Goal: Task Accomplishment & Management: Manage account settings

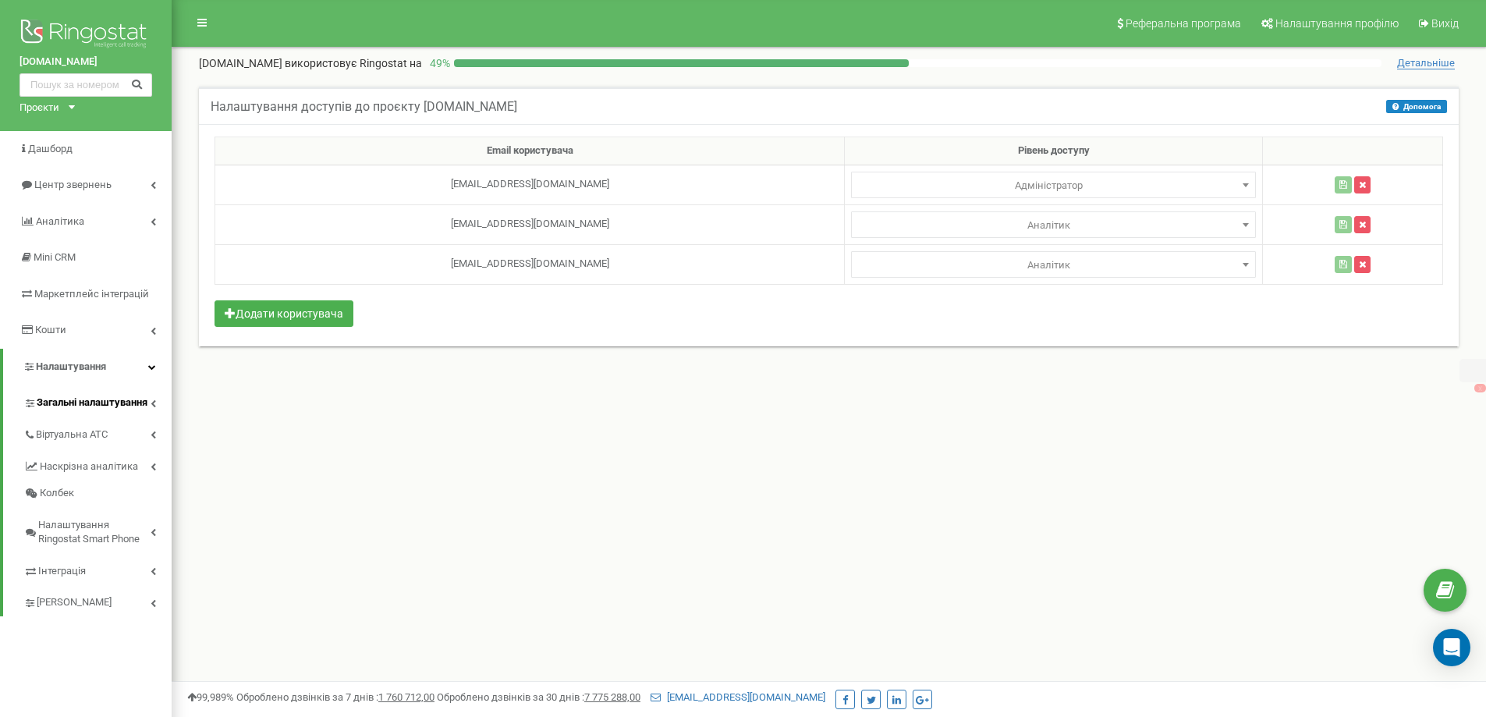
click at [73, 393] on link "Загальні налаштування" at bounding box center [97, 401] width 148 height 32
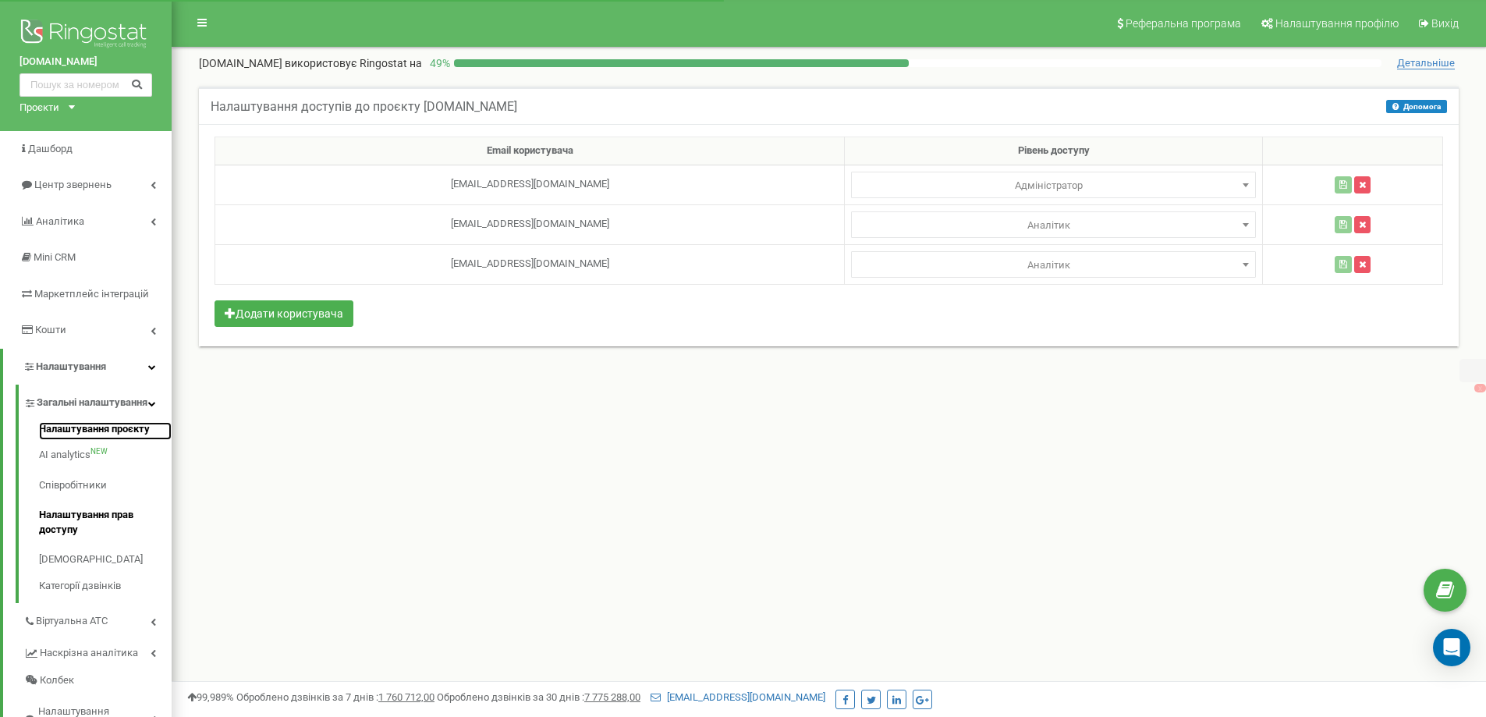
click at [66, 441] on link "Налаштування проєкту" at bounding box center [105, 431] width 133 height 19
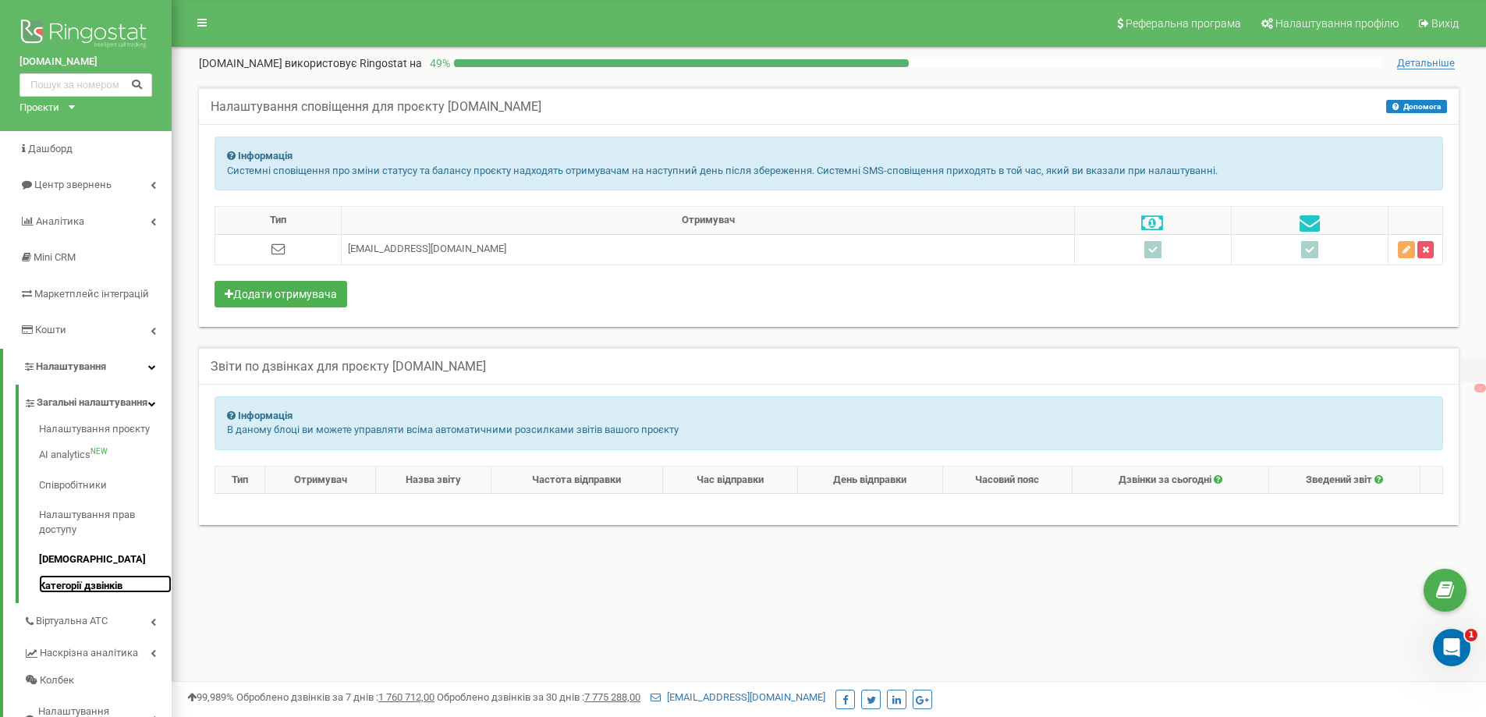
click at [69, 594] on link "Категорії дзвінків" at bounding box center [105, 584] width 133 height 19
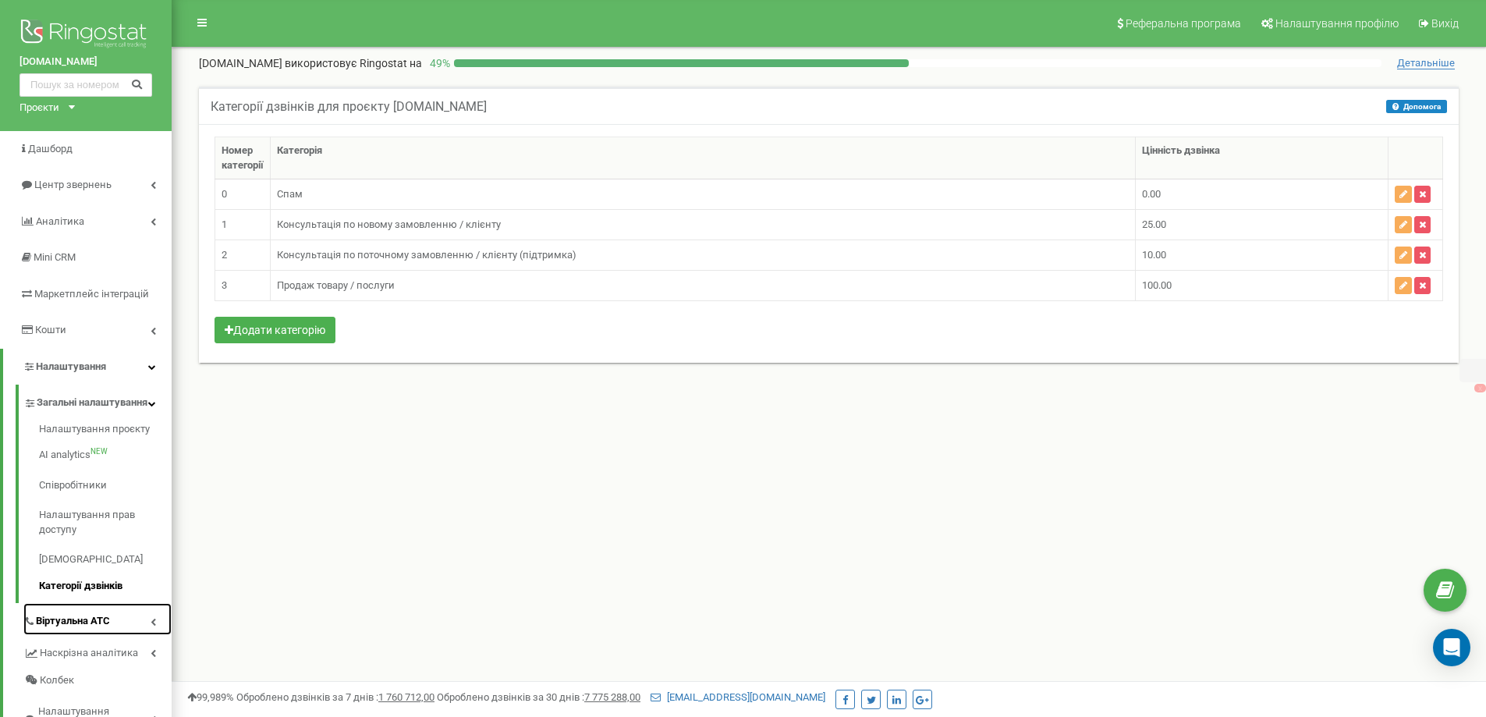
click at [74, 629] on span "Віртуальна АТС" at bounding box center [73, 621] width 74 height 15
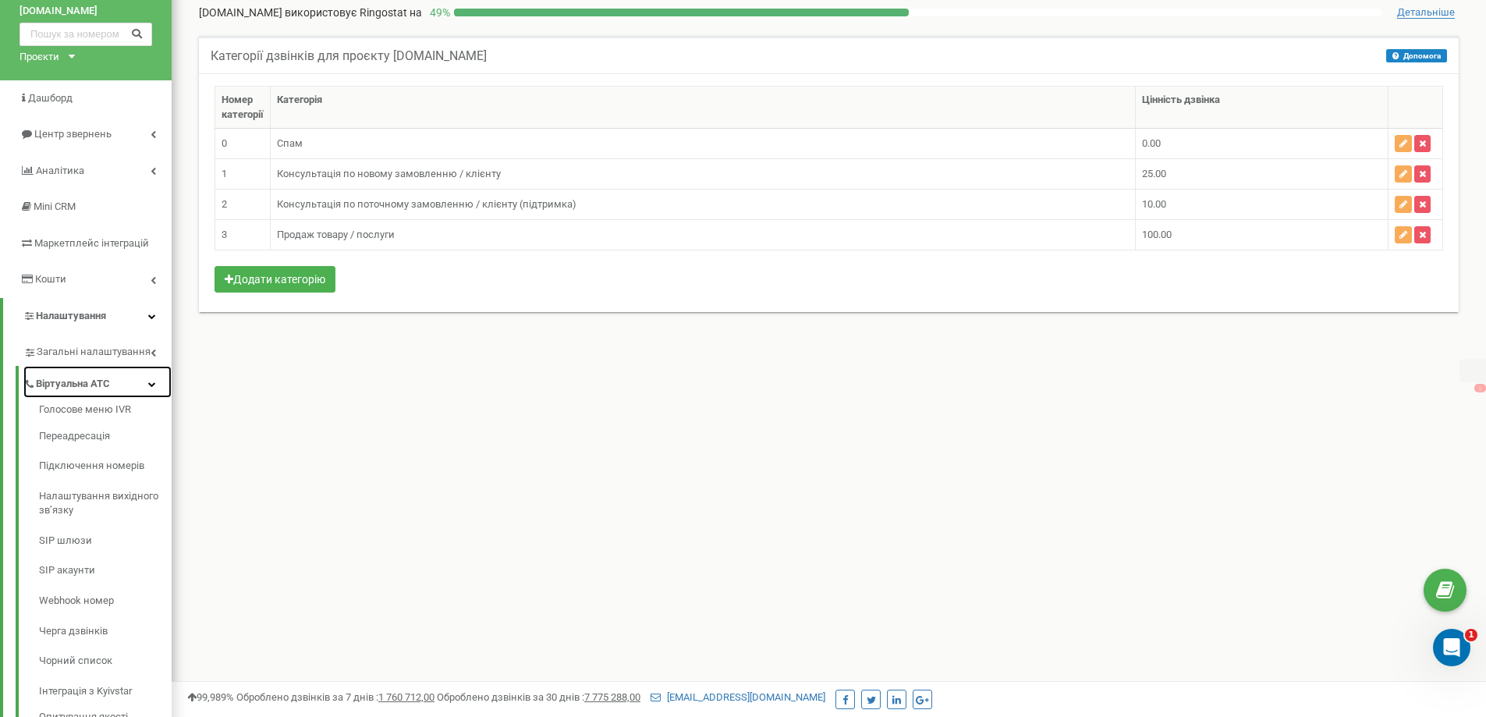
scroll to position [156, 0]
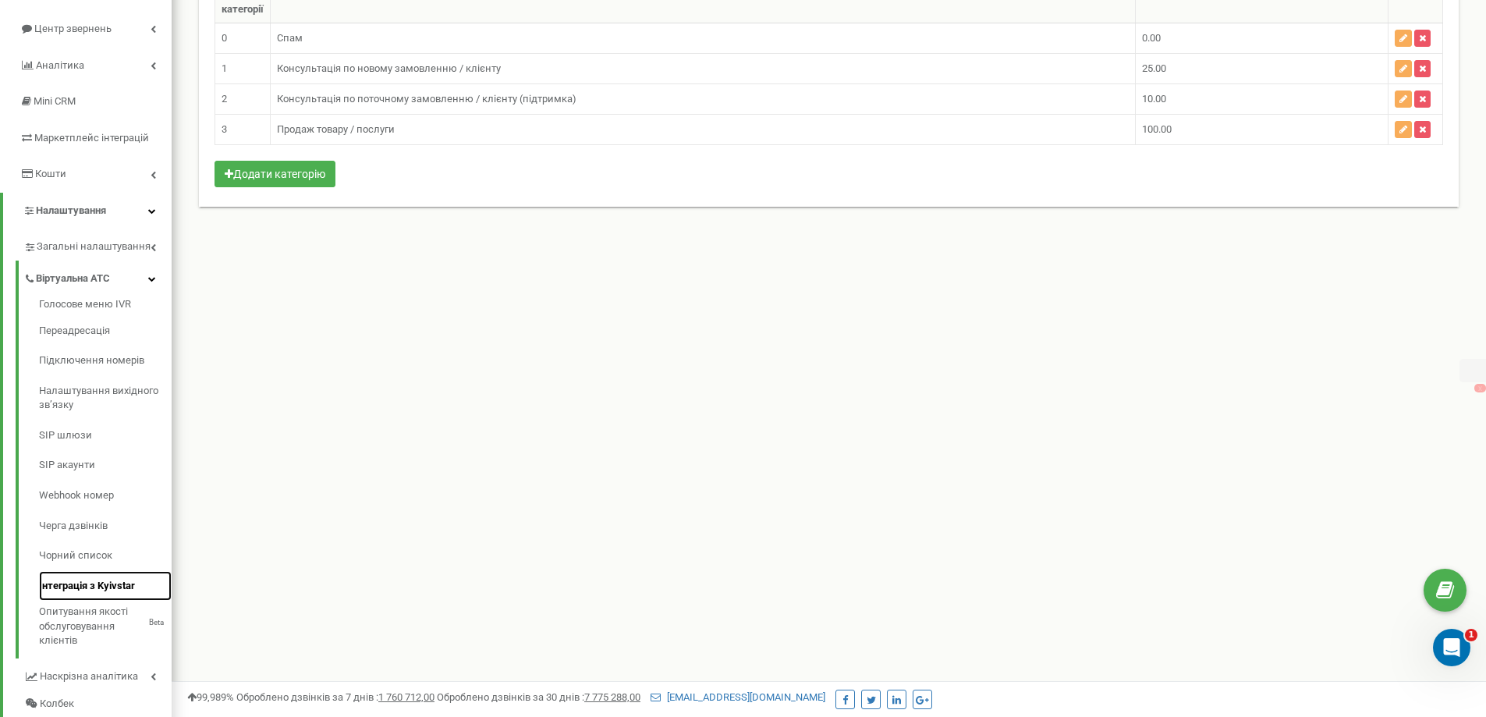
click at [75, 587] on link "Інтеграція з Kyivstar" at bounding box center [105, 586] width 133 height 30
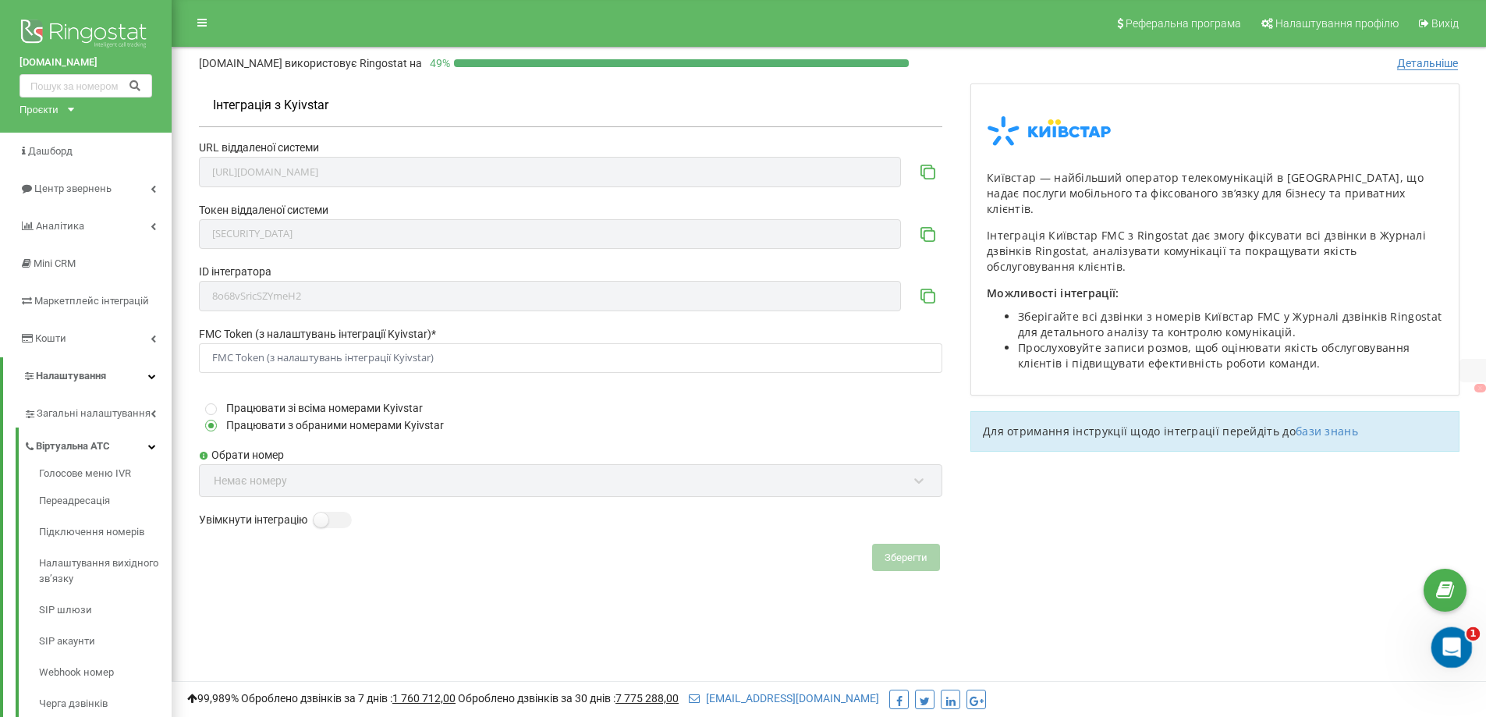
click at [1449, 640] on icon "Відкрити програму для спілкування Intercom" at bounding box center [1450, 646] width 26 height 26
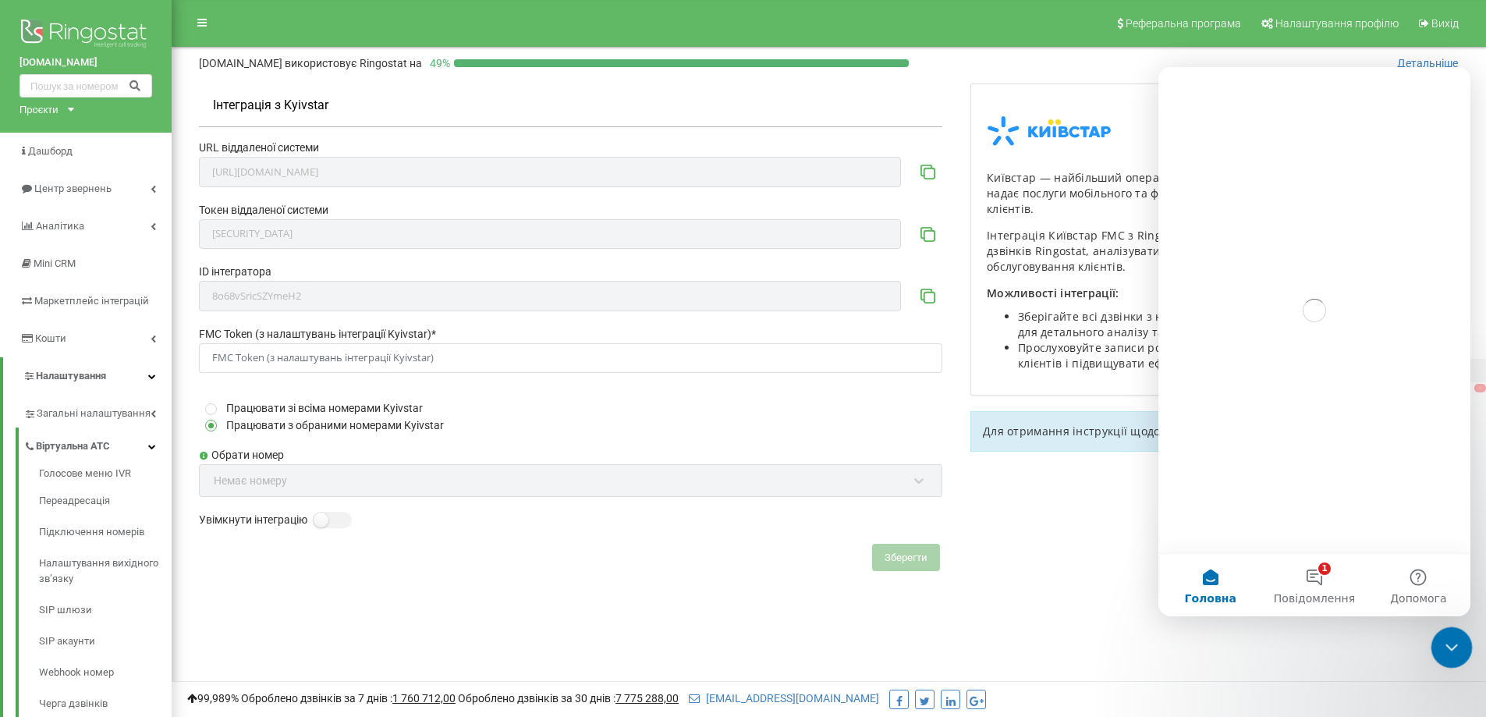
click at [1449, 642] on icon "Закрити програму для спілкування Intercom" at bounding box center [1449, 645] width 19 height 19
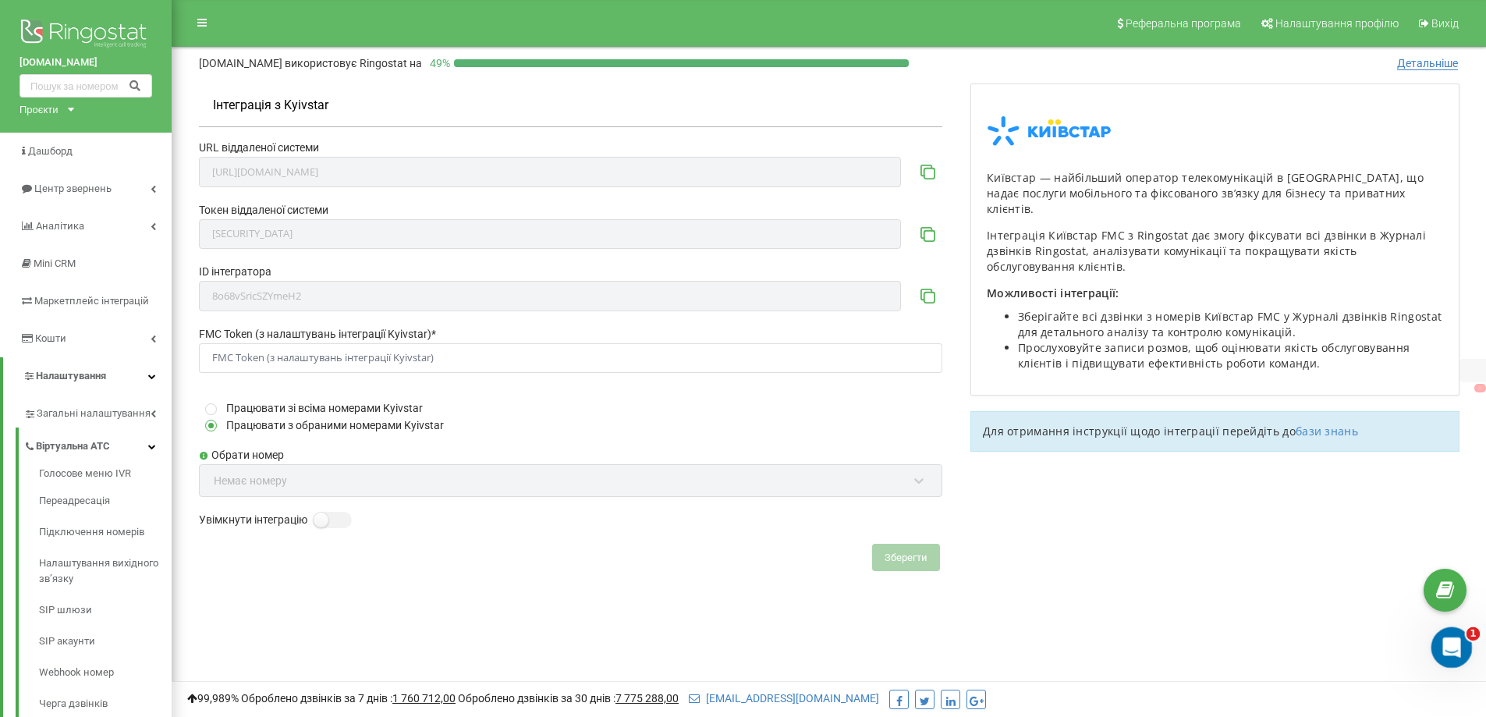
click at [1432, 633] on body at bounding box center [743, 468] width 1486 height 936
click html
click at [1461, 646] on div "Відкрити програму для спілкування Intercom" at bounding box center [1449, 644] width 51 height 51
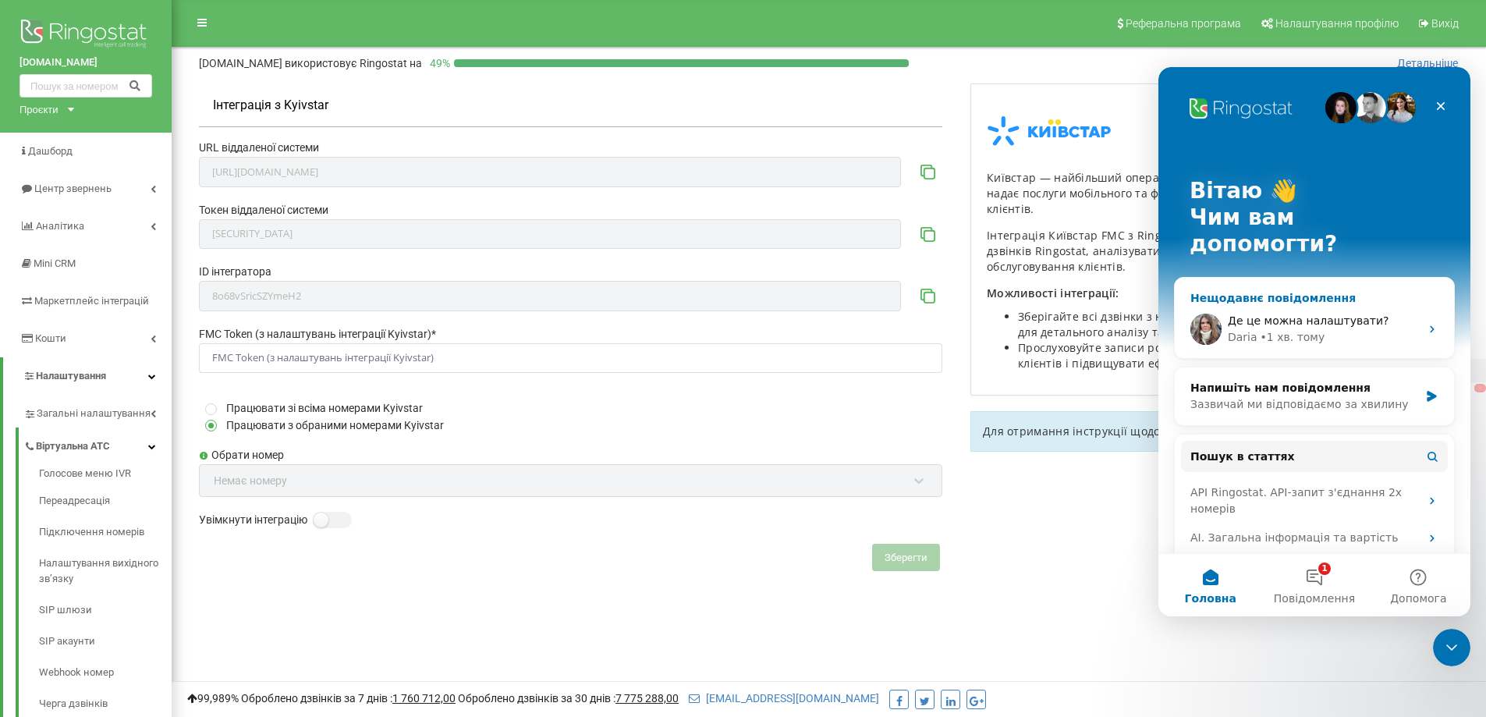
click at [1269, 313] on div "Де це можна налаштувати? Daria • 1 хв. тому" at bounding box center [1324, 329] width 192 height 33
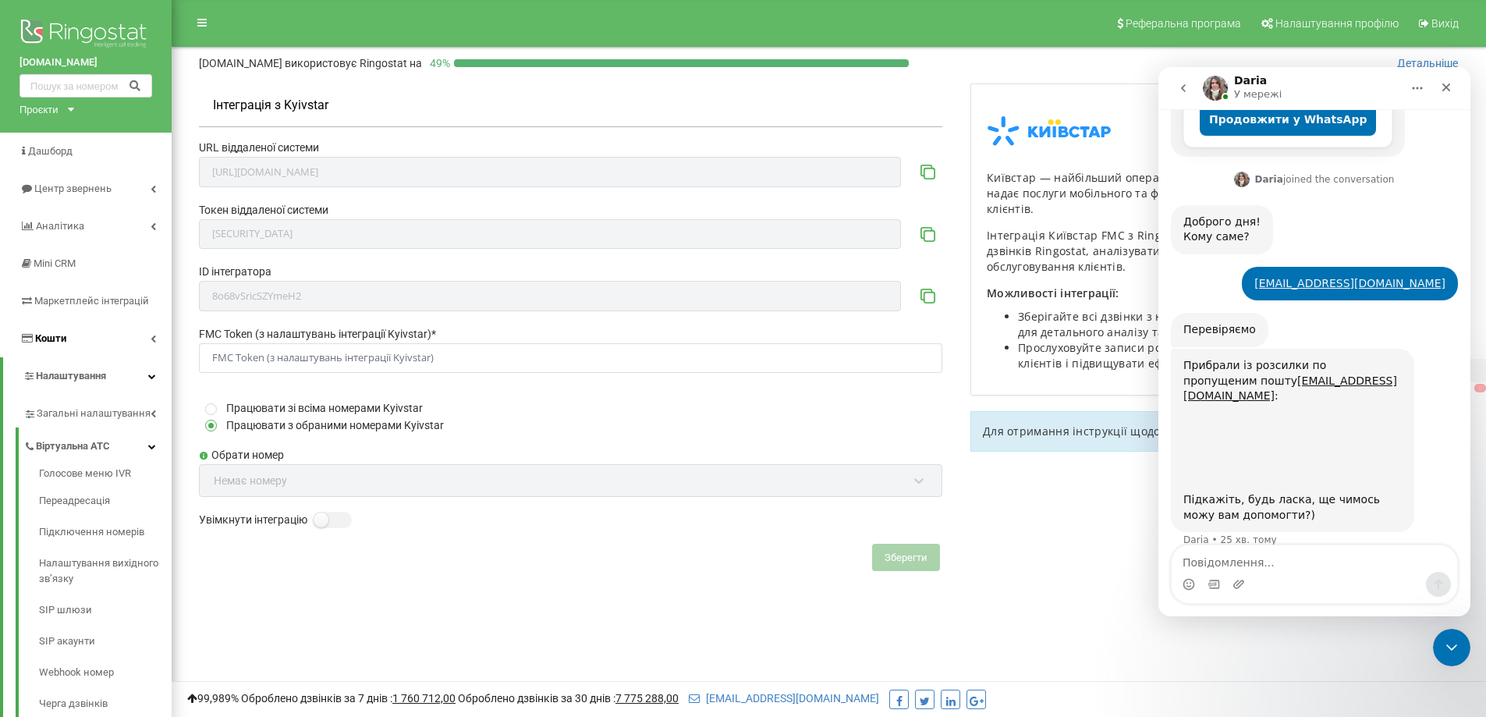
scroll to position [376, 0]
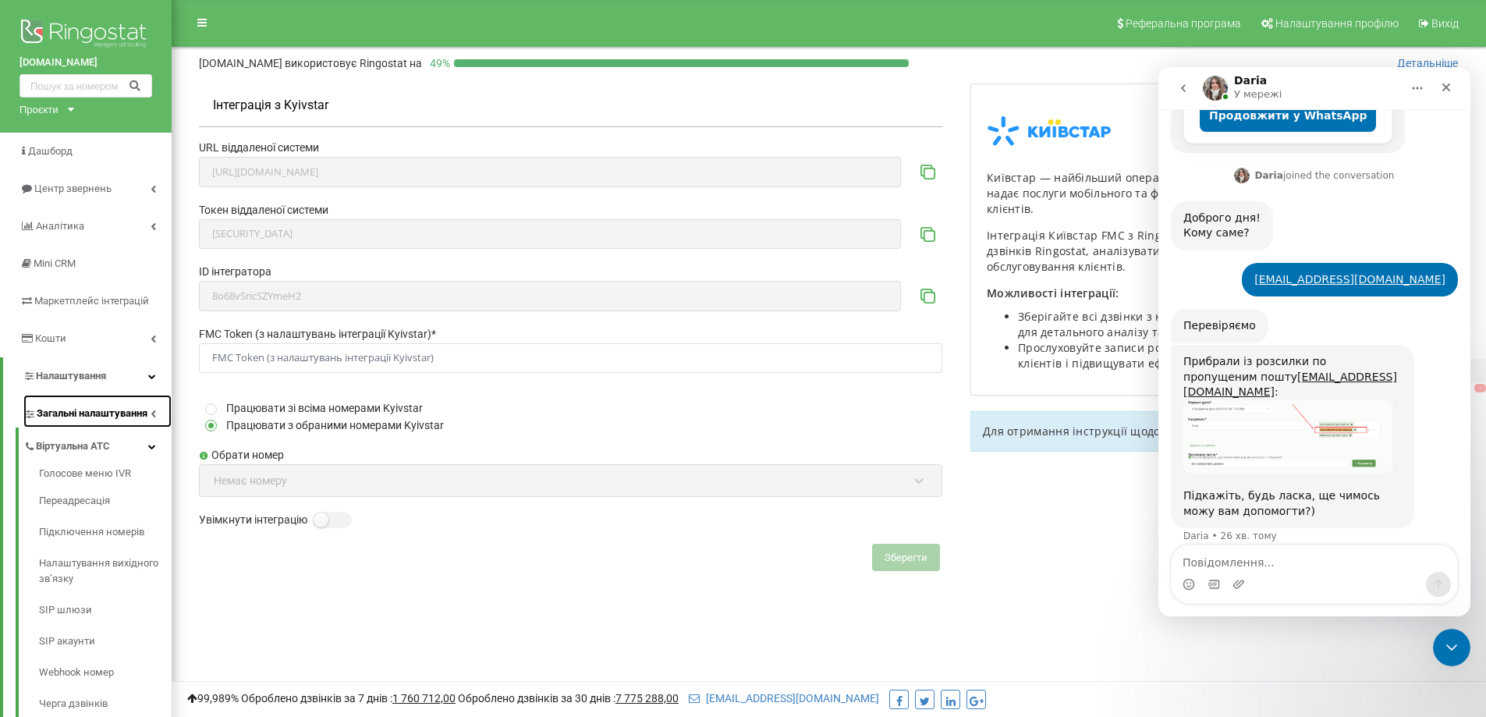
click at [154, 409] on link "Загальні налаштування" at bounding box center [97, 411] width 148 height 33
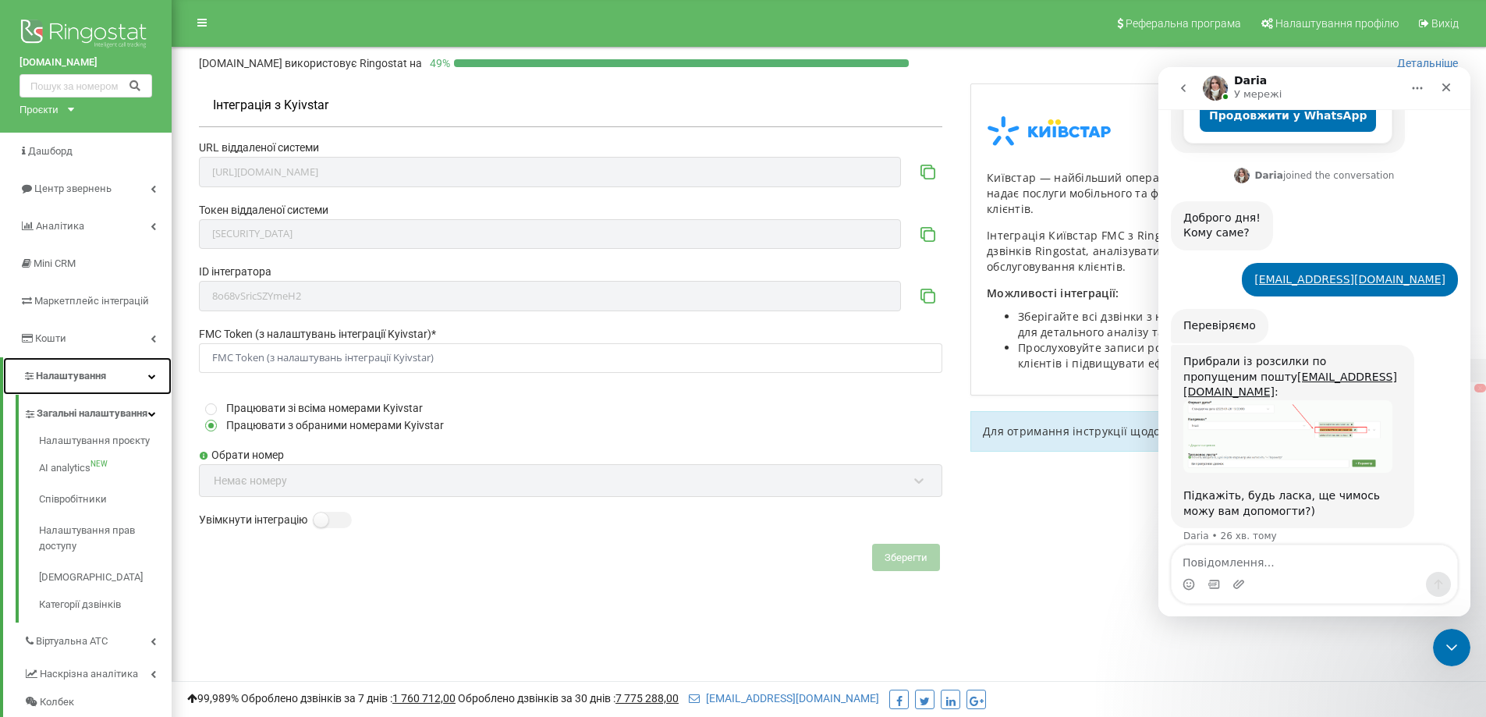
click at [150, 364] on link "Налаштування" at bounding box center [87, 375] width 168 height 37
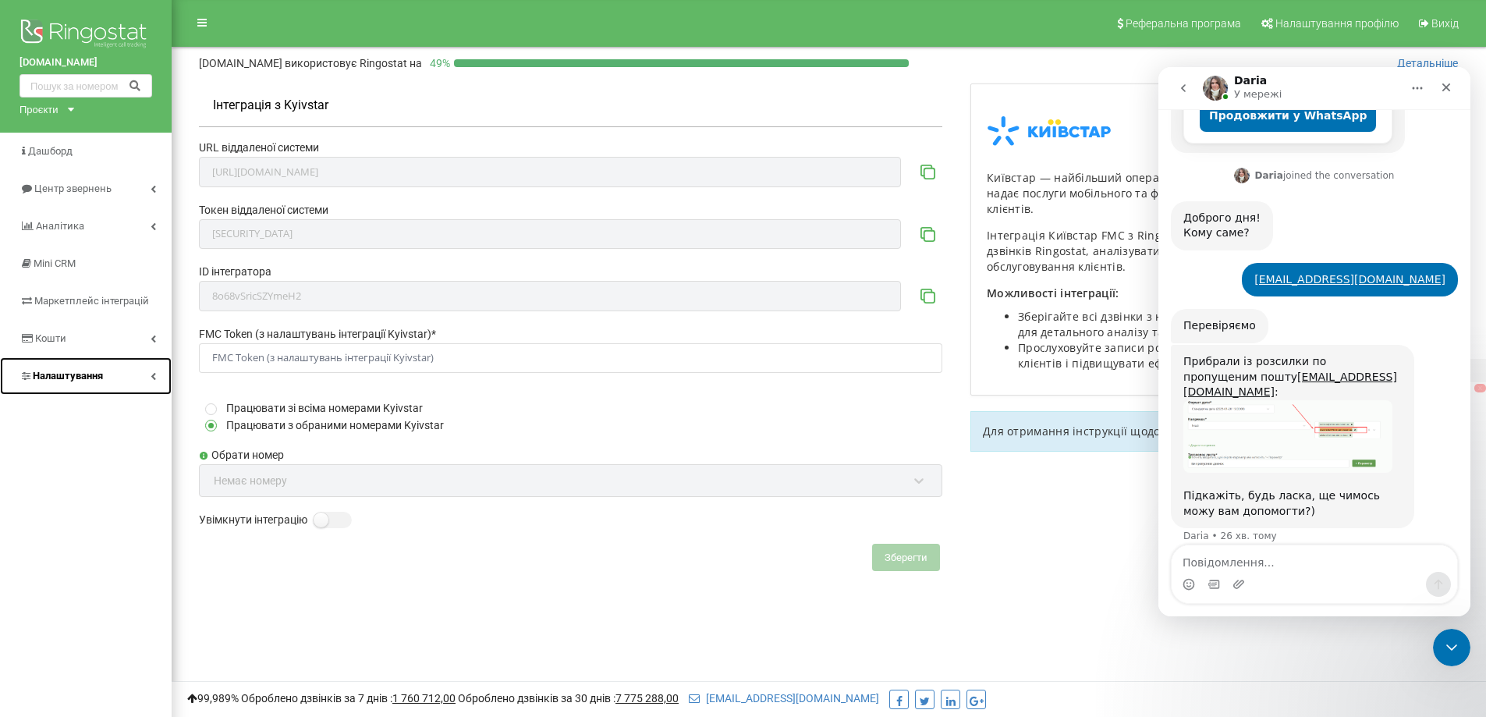
click at [165, 372] on link "Налаштування" at bounding box center [86, 375] width 172 height 37
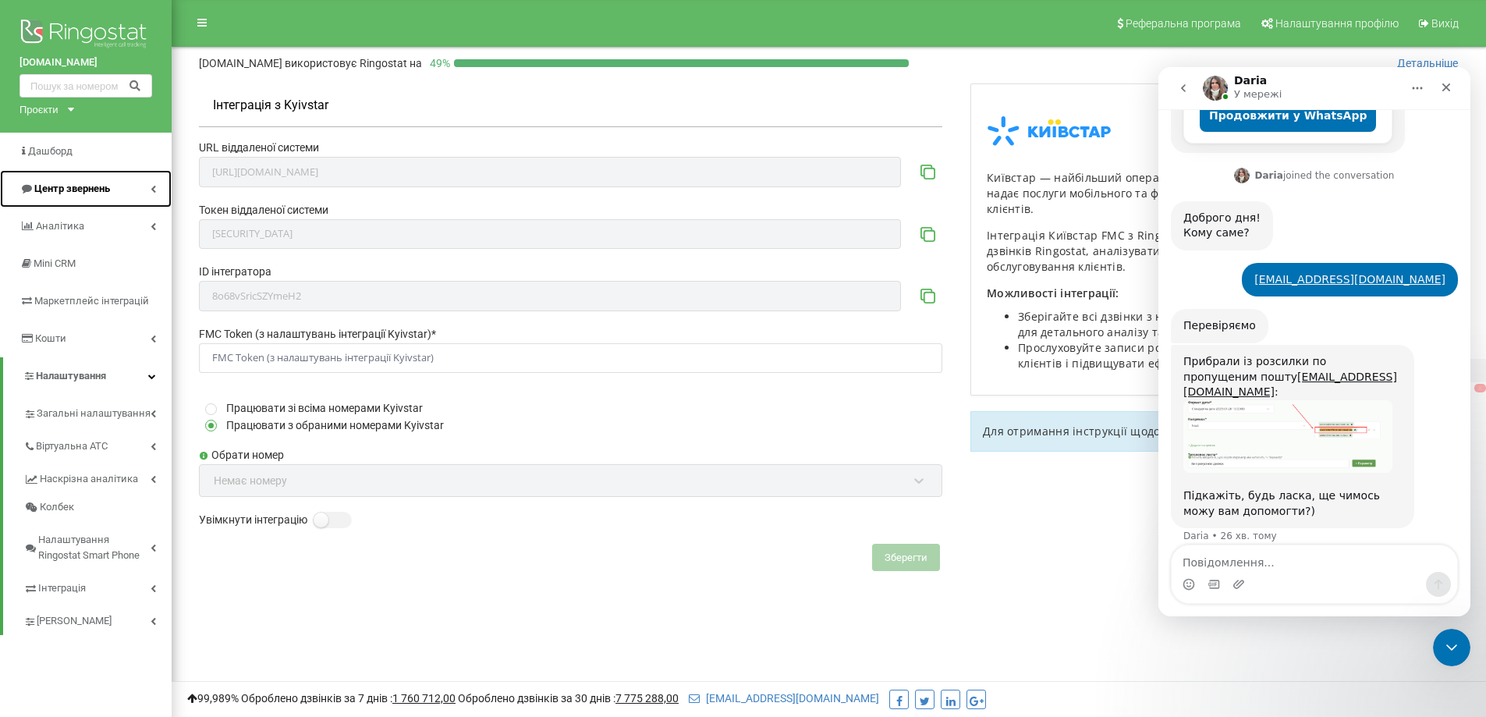
click at [150, 196] on link "Центр звернень" at bounding box center [86, 188] width 172 height 37
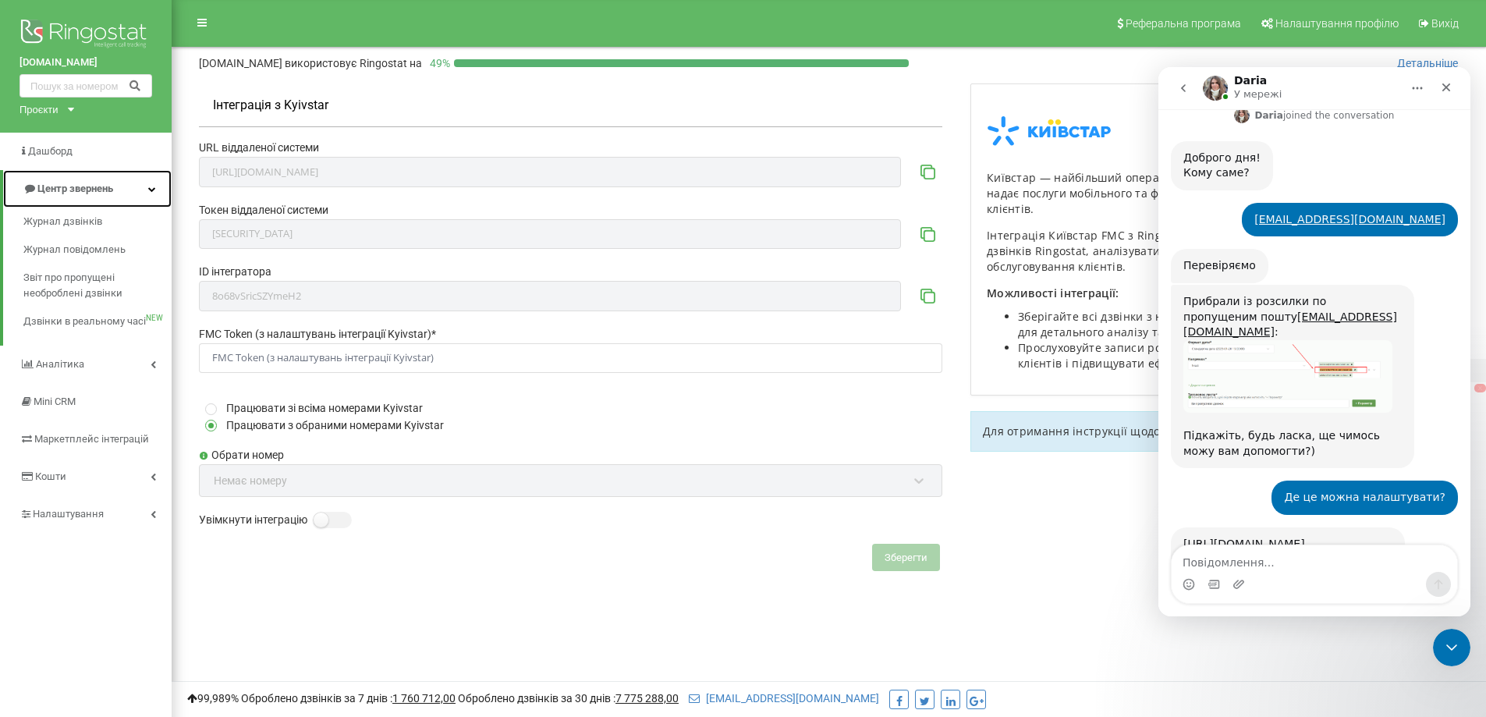
scroll to position [508, 0]
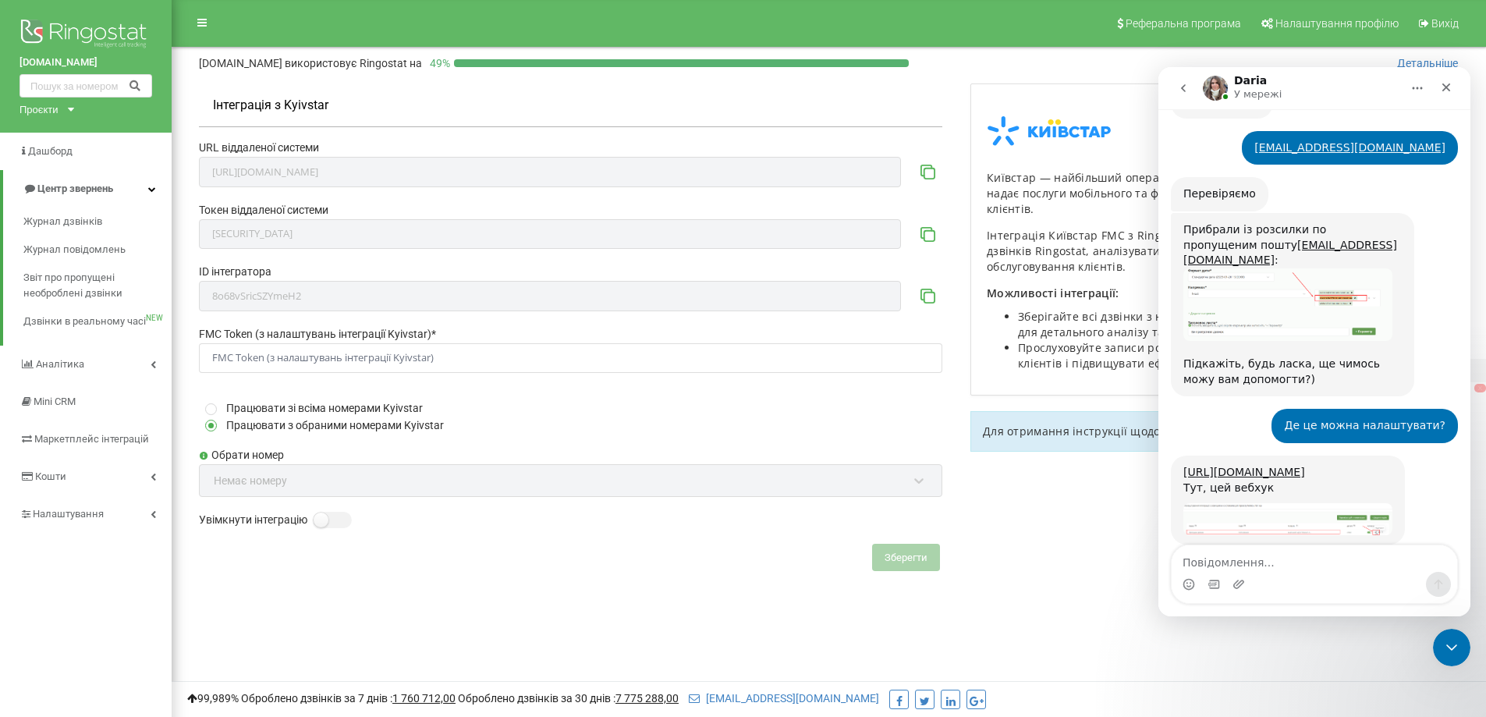
click at [1225, 456] on div "https://app.ringostat.com/project/advanced_notifications?project_id=110800&limi…" at bounding box center [1288, 500] width 234 height 89
click at [1220, 466] on link "[URL][DOMAIN_NAME]" at bounding box center [1244, 472] width 122 height 12
click at [1250, 573] on div "Месенджер Intercom" at bounding box center [1314, 584] width 285 height 25
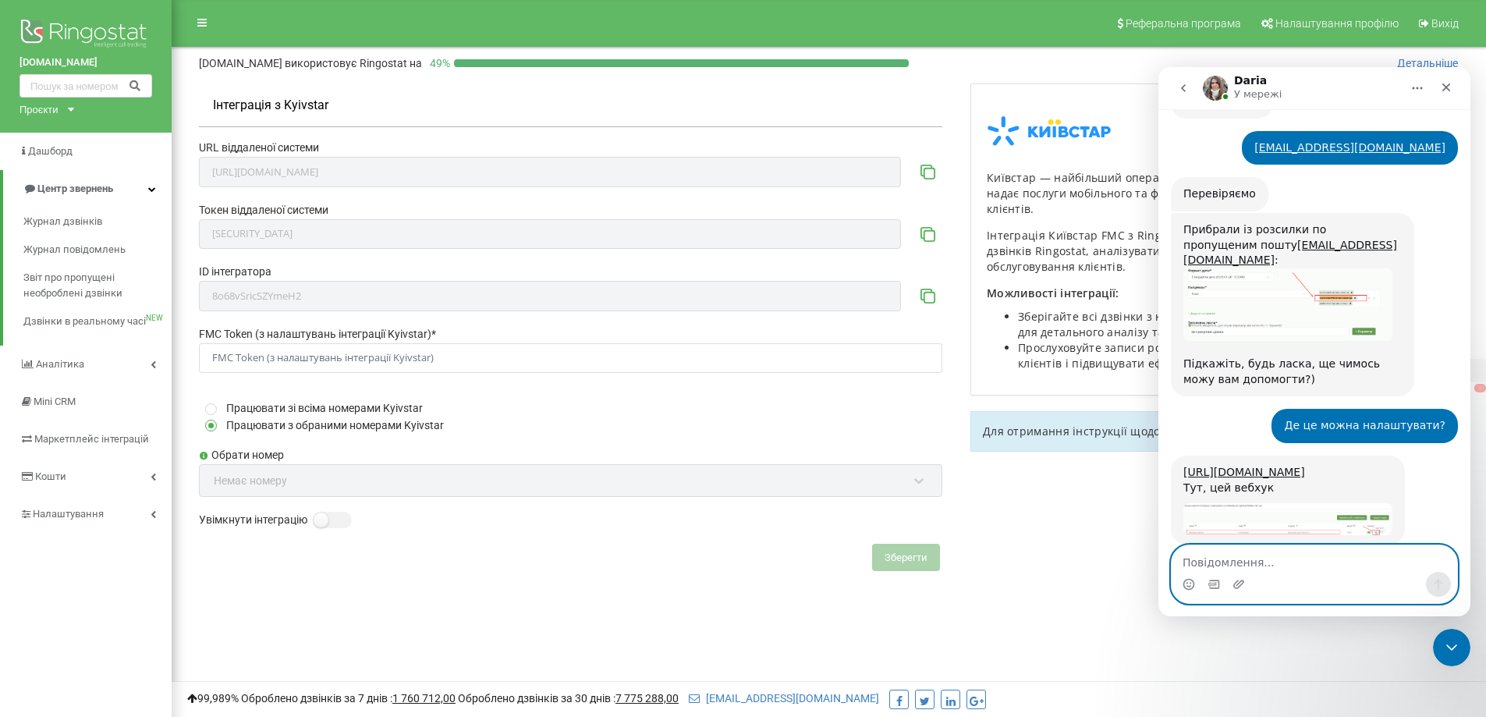
click at [1264, 569] on textarea "Повідомлення..." at bounding box center [1314, 558] width 285 height 27
type textarea "Дякую"
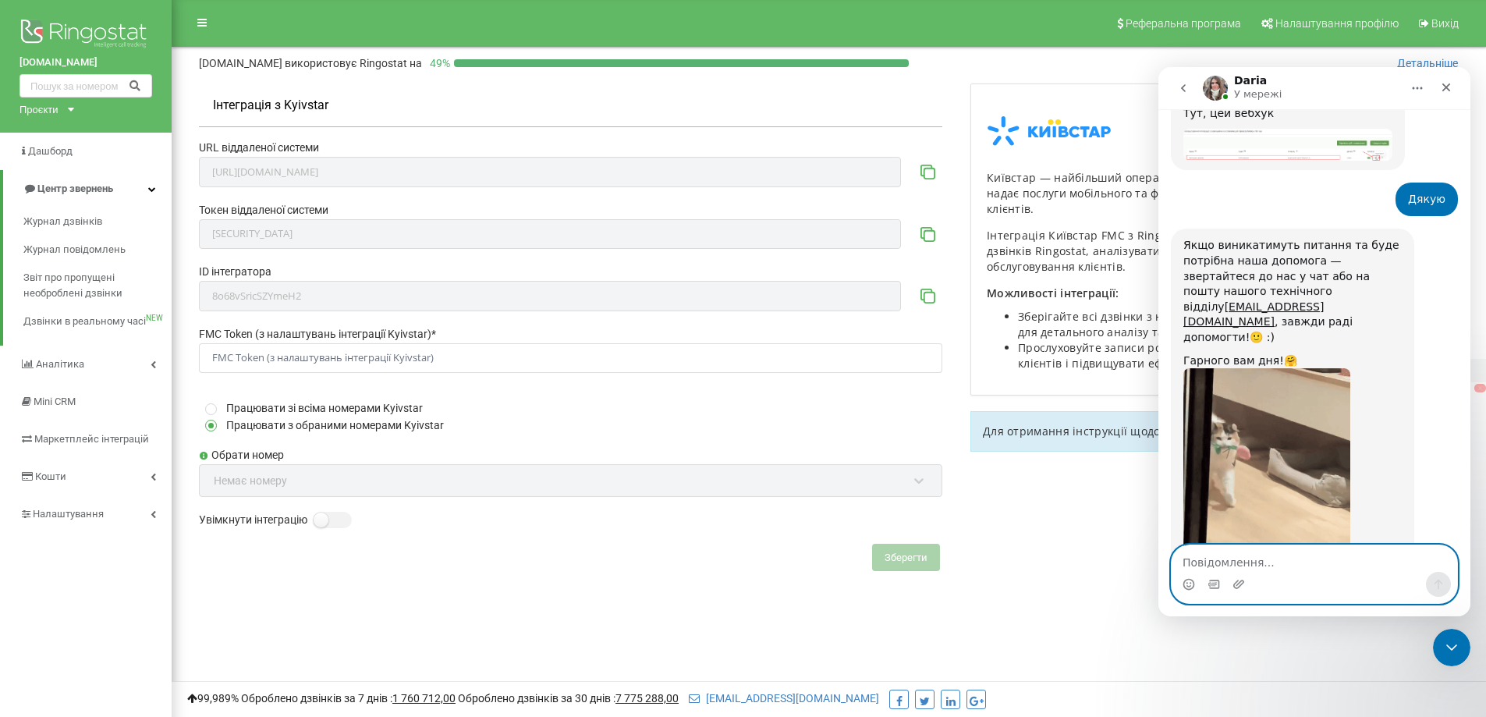
scroll to position [894, 0]
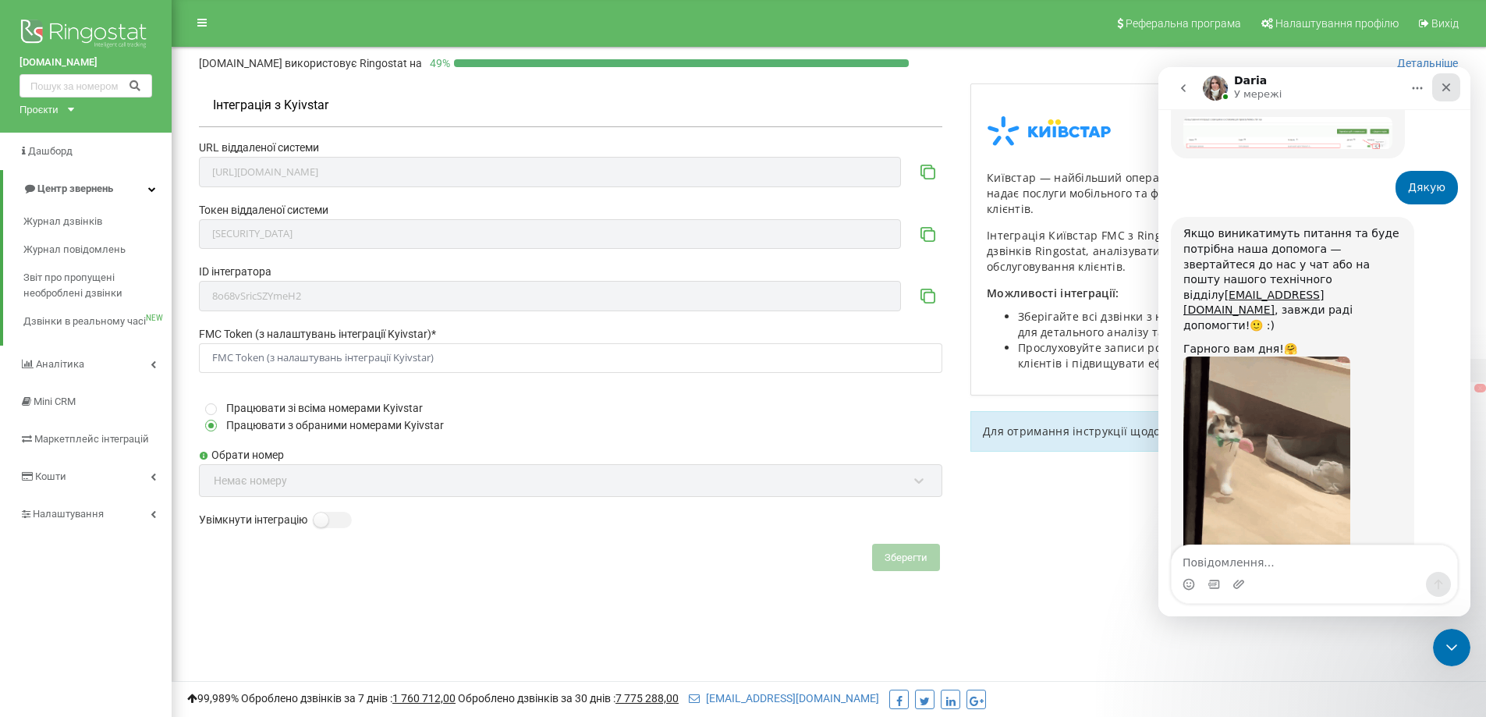
click at [1449, 83] on icon "Закрити" at bounding box center [1446, 87] width 9 height 9
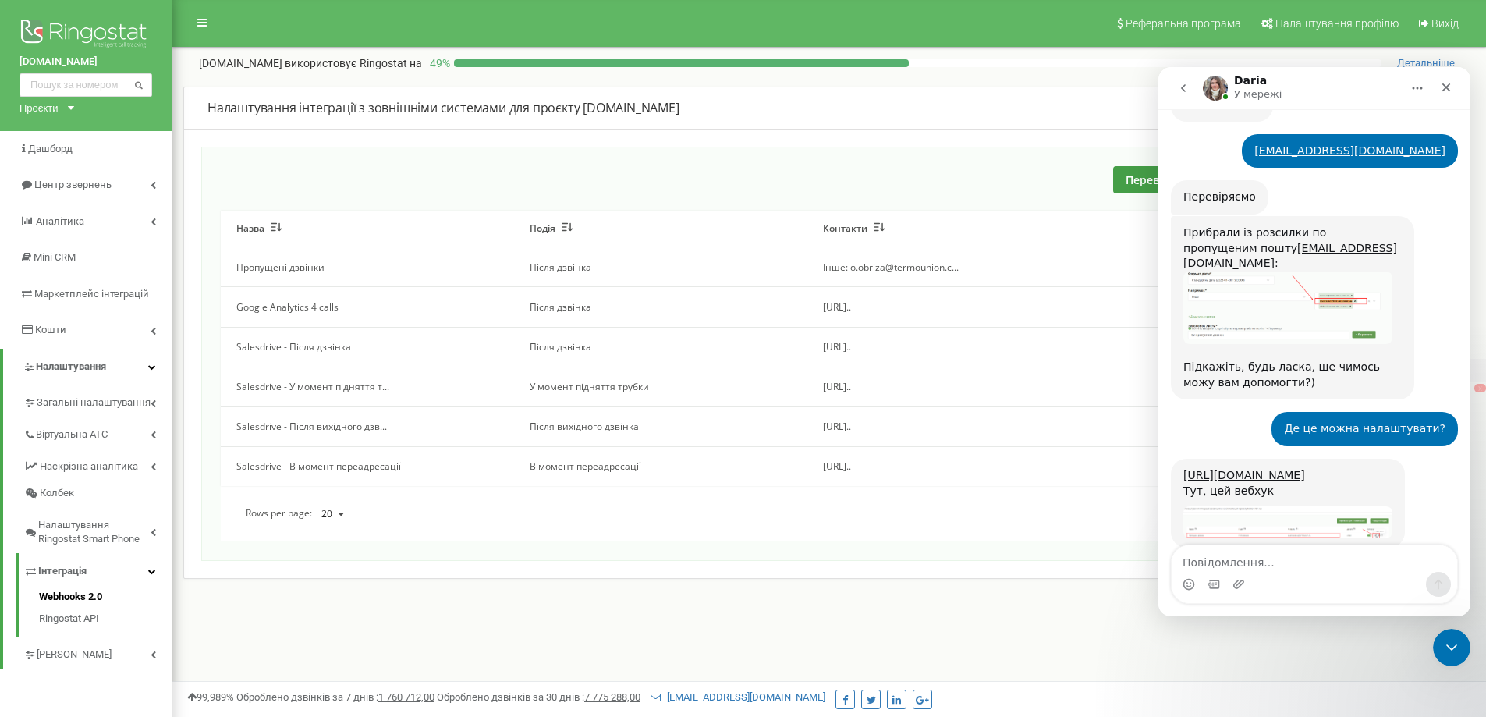
scroll to position [508, 0]
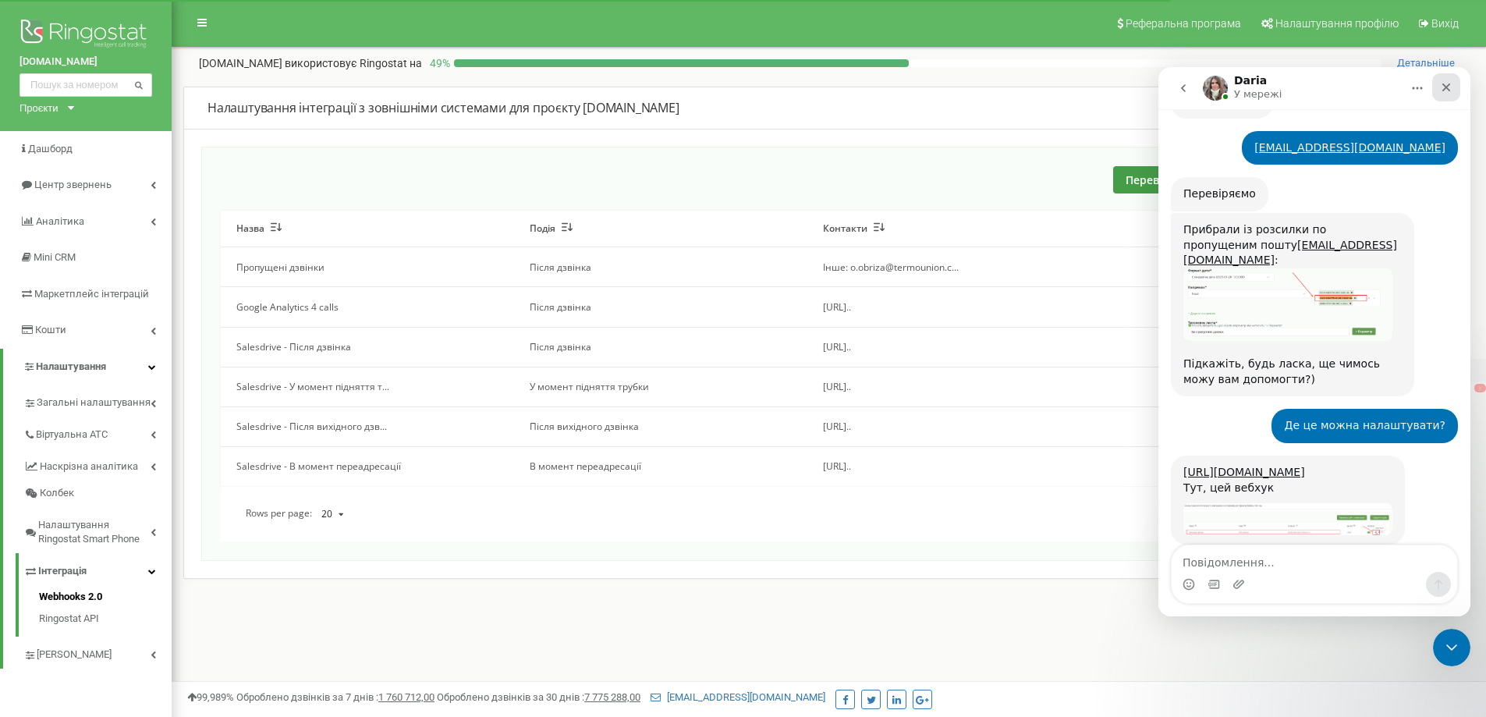
click at [1442, 94] on div "Закрити" at bounding box center [1446, 87] width 28 height 28
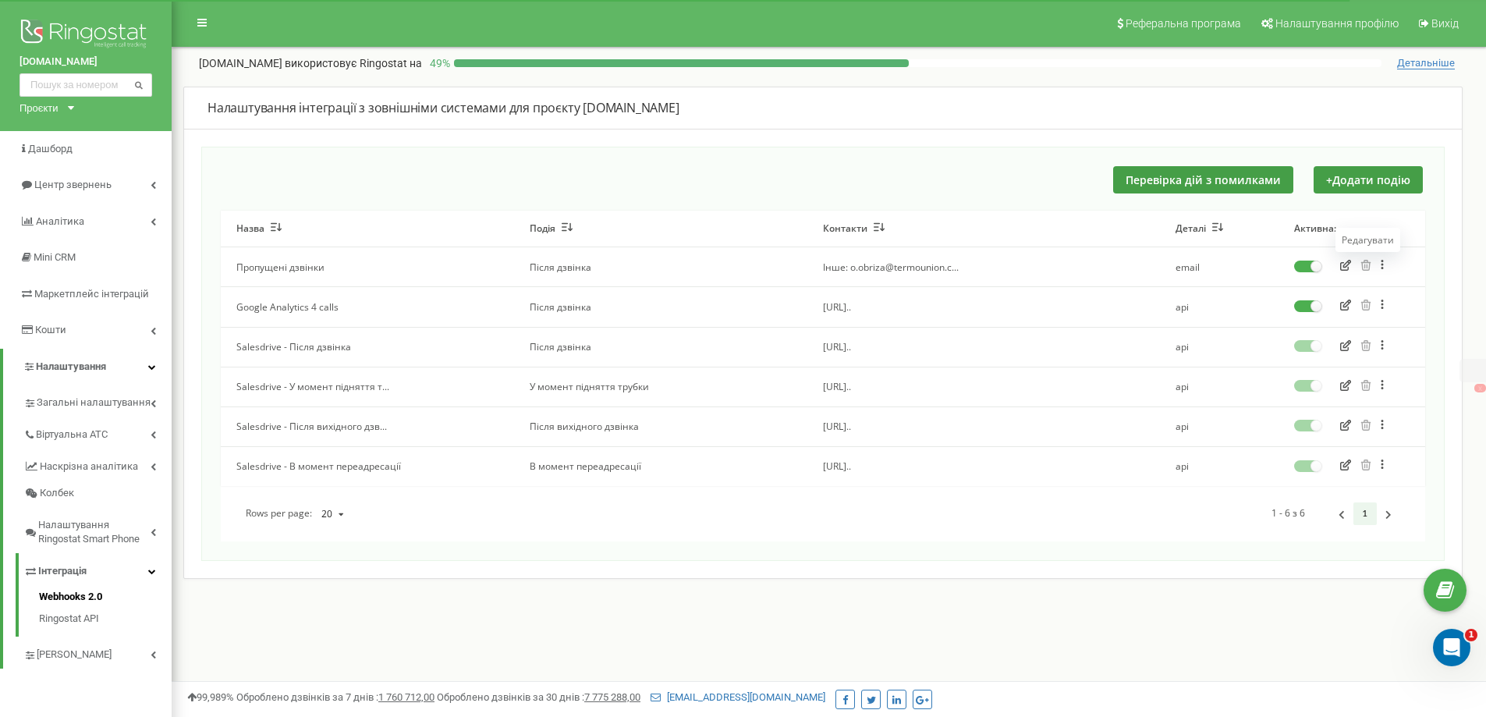
click at [1347, 266] on icon "button" at bounding box center [1345, 265] width 11 height 11
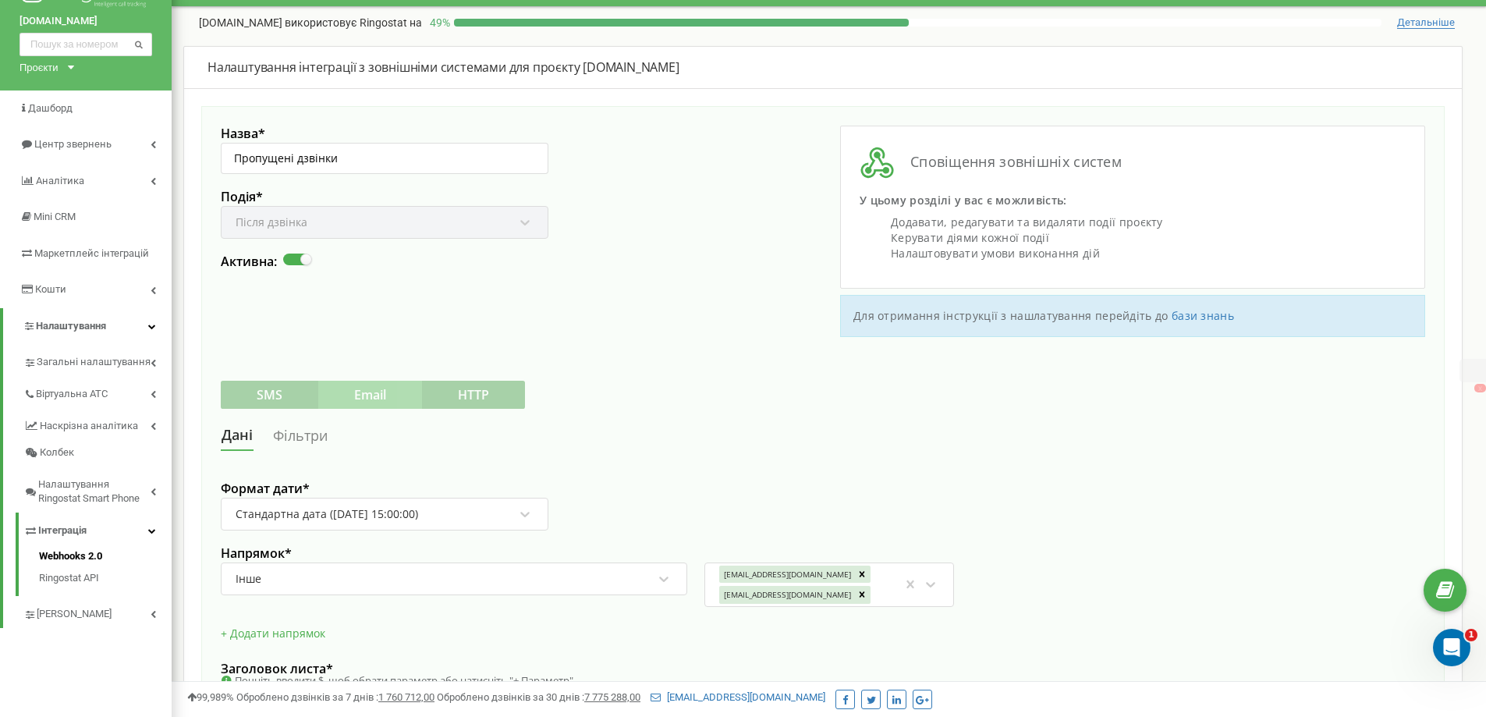
scroll to position [234, 0]
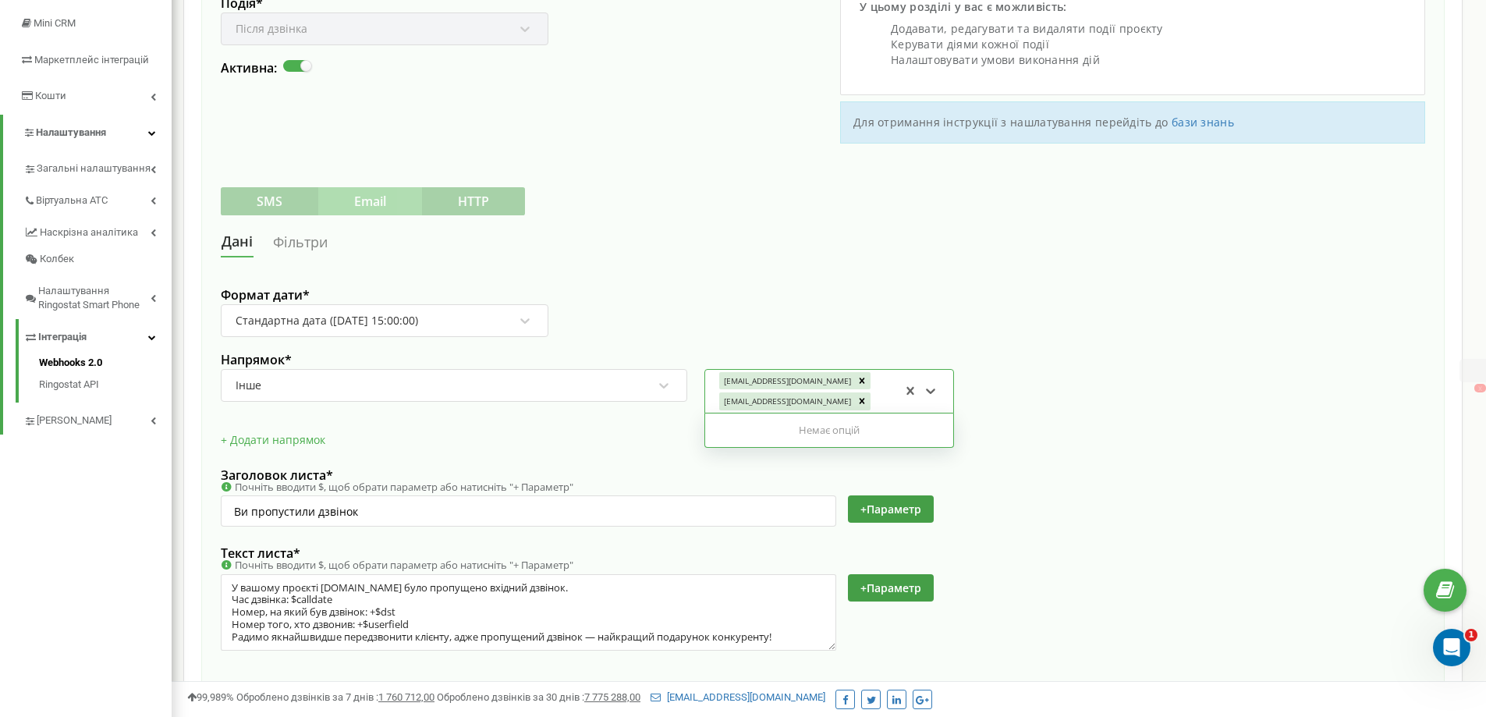
click at [864, 399] on div "[EMAIL_ADDRESS][DOMAIN_NAME] [DOMAIN_NAME][EMAIL_ADDRESS][DOMAIN_NAME]" at bounding box center [809, 391] width 183 height 41
paste input "[EMAIL_ADDRESS][DOMAIN_NAME]"
type input "[EMAIL_ADDRESS][DOMAIN_NAME]"
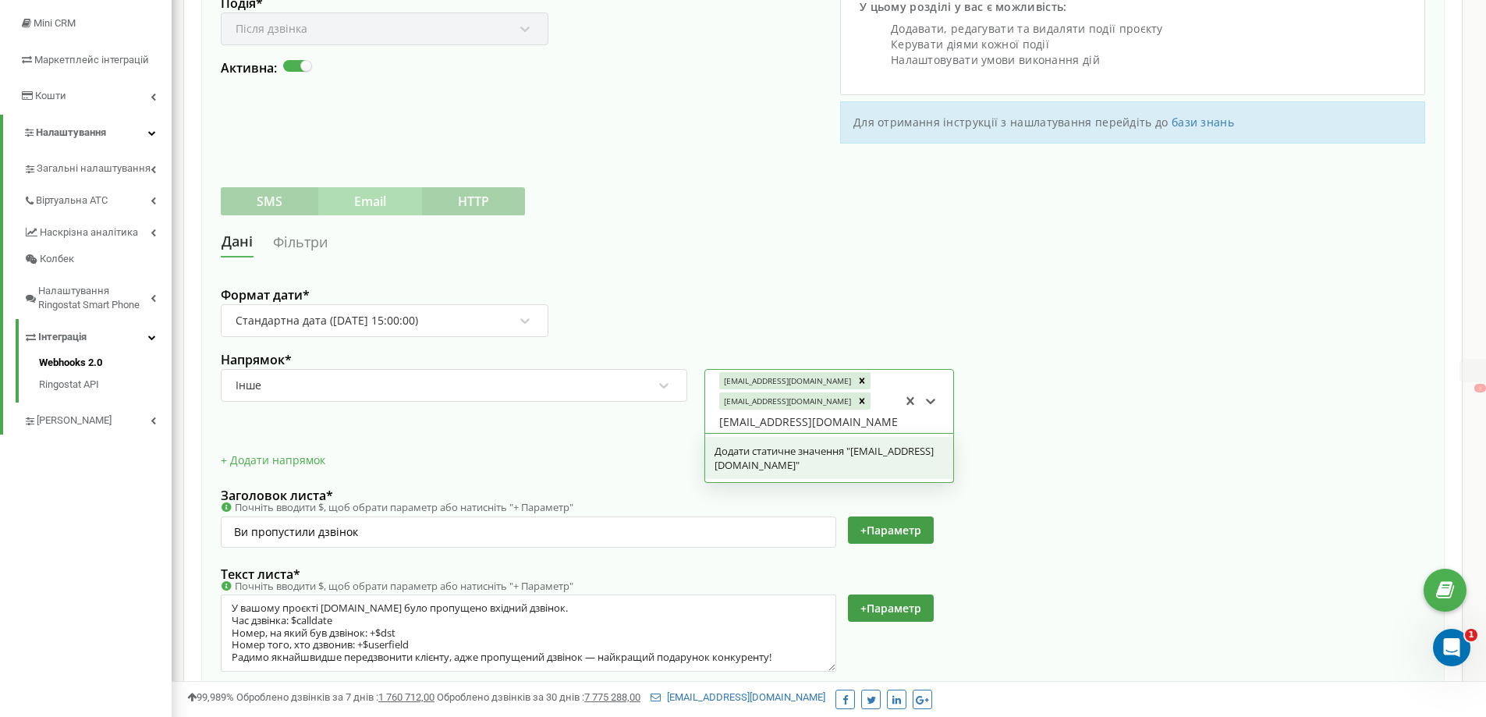
click at [753, 465] on div "Додати статичне значення "[EMAIL_ADDRESS][DOMAIN_NAME]"" at bounding box center [829, 458] width 248 height 42
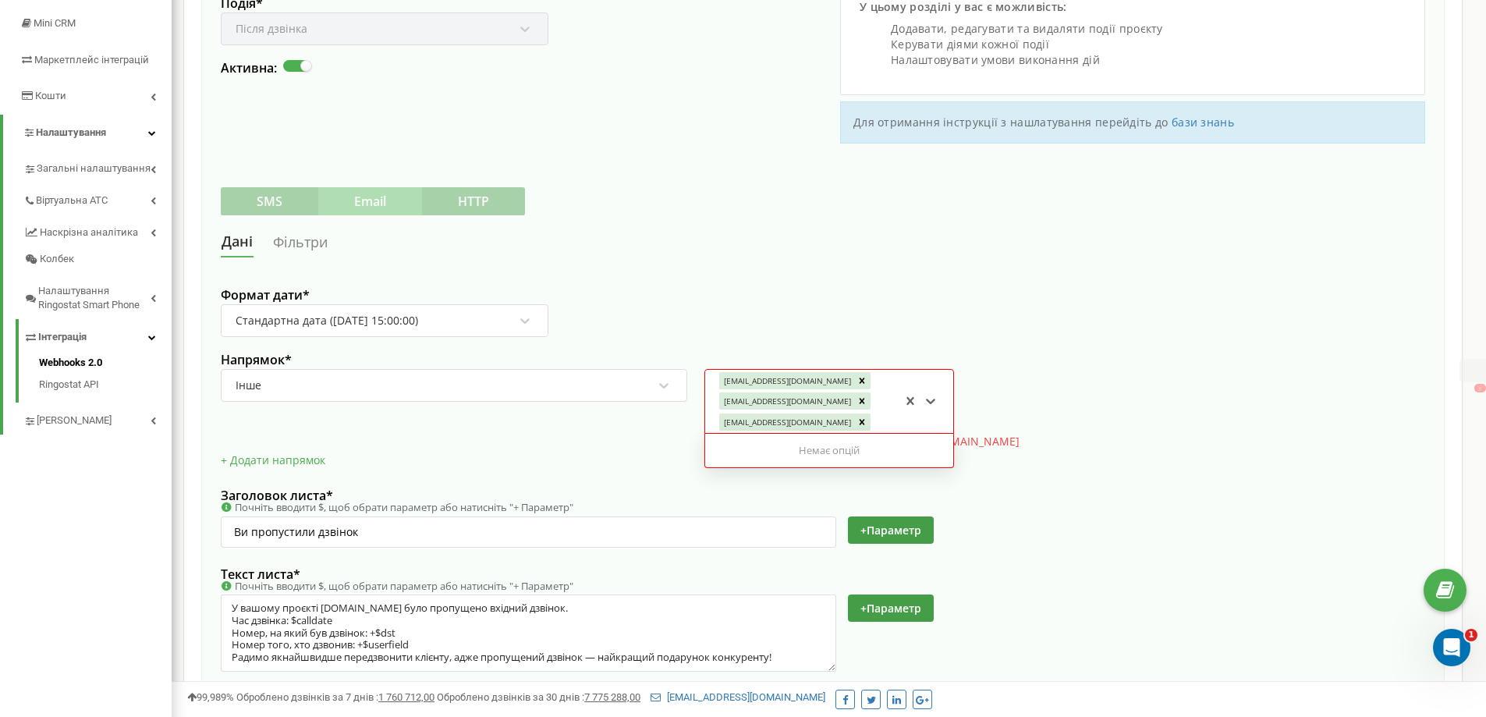
click at [1137, 529] on div "Формат дати * Стандартна дата ([DATE] 15:00:00) Напрямок * Інше option Додати с…" at bounding box center [823, 498] width 1204 height 443
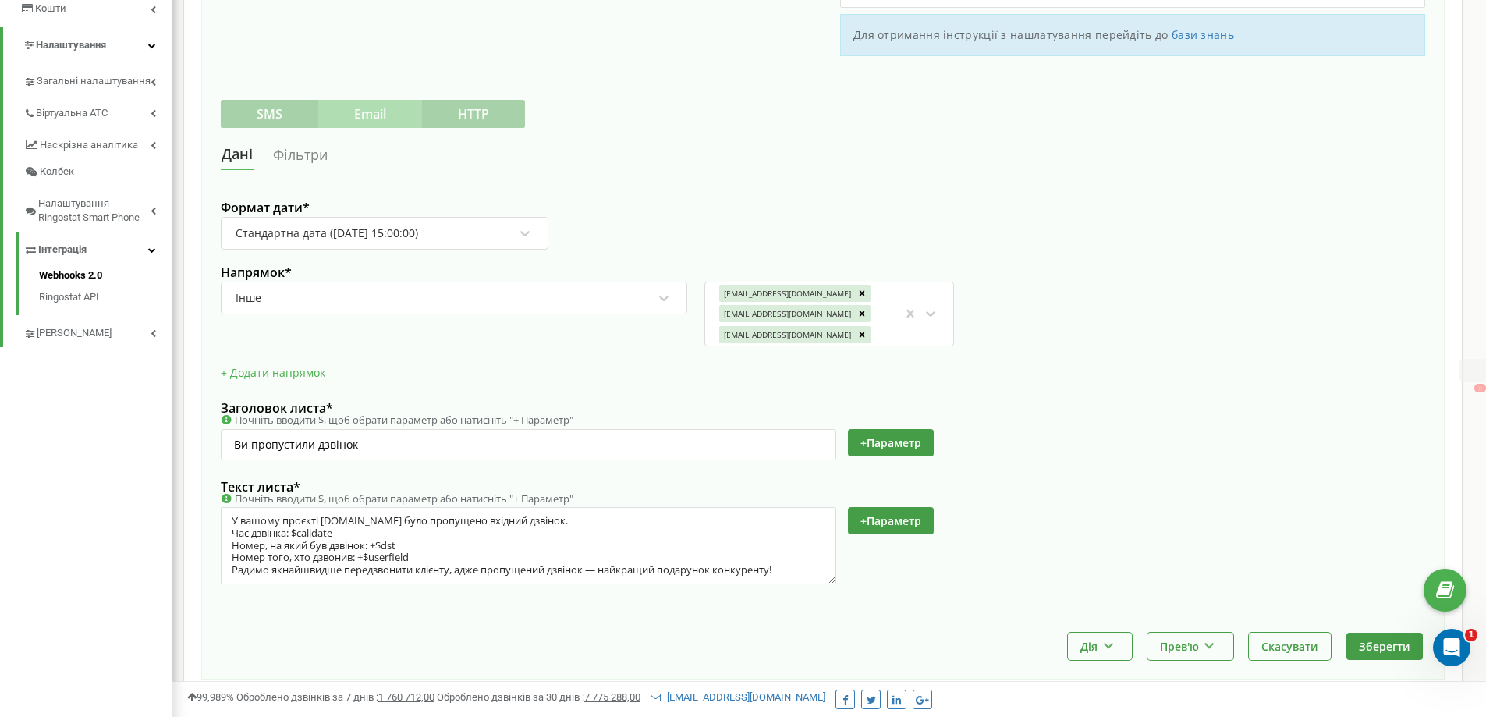
scroll to position [403, 0]
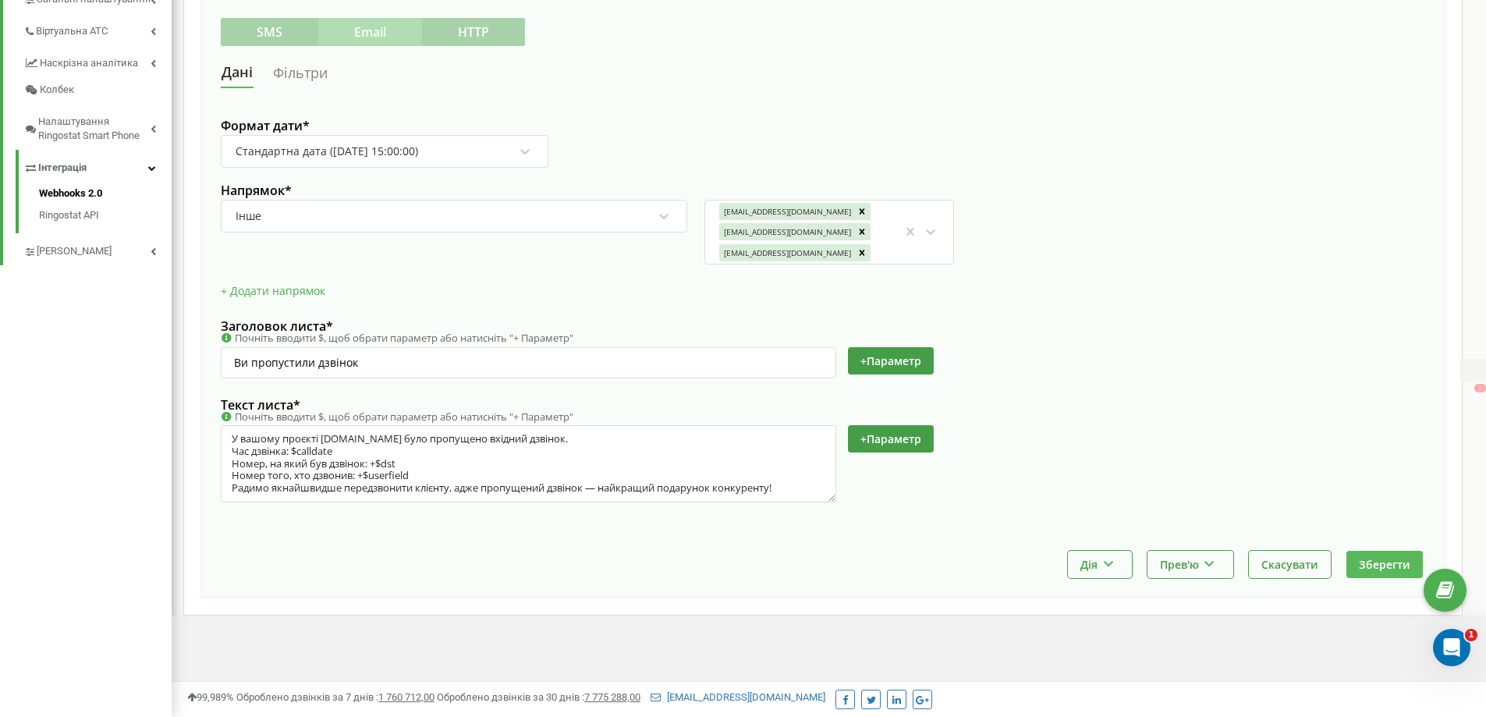
click at [1376, 562] on button "Зберегти" at bounding box center [1384, 564] width 76 height 27
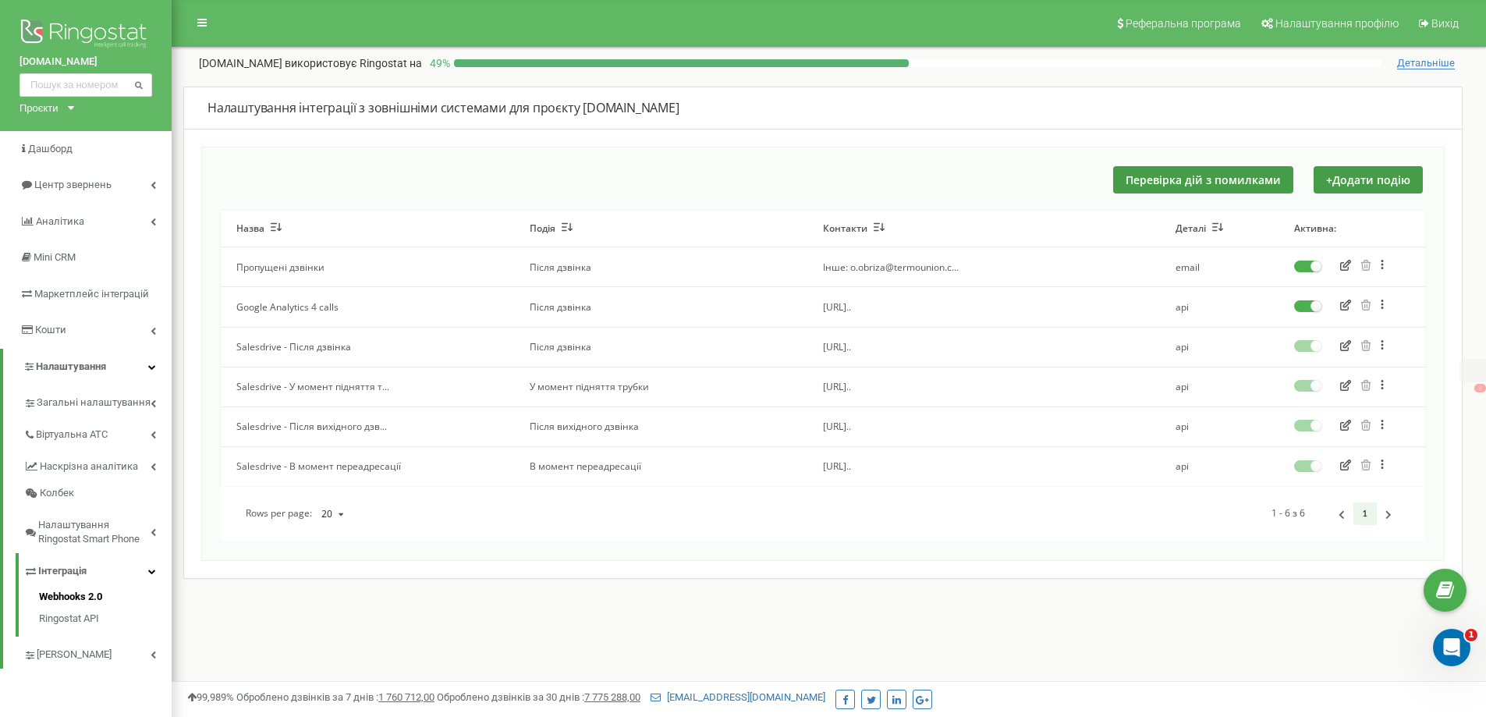
scroll to position [555, 0]
